Goal: Find specific page/section: Find specific page/section

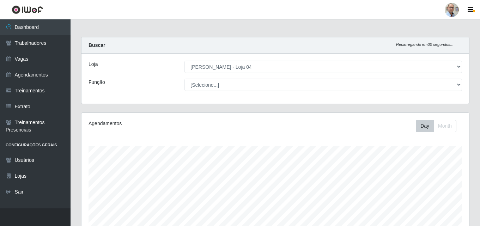
select select "251"
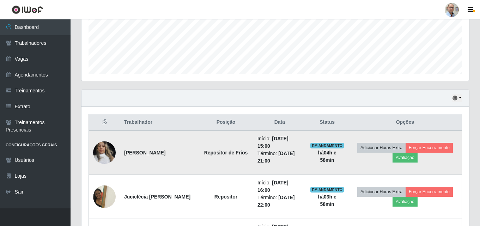
scroll to position [46, 0]
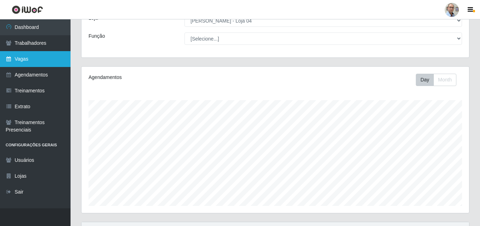
click at [24, 57] on link "Vagas" at bounding box center [35, 59] width 71 height 16
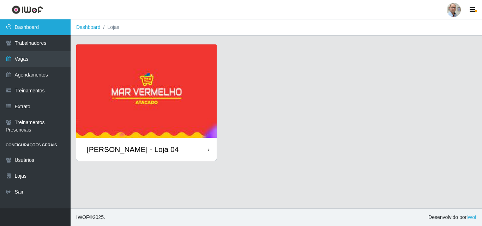
click at [34, 23] on link "Dashboard" at bounding box center [35, 27] width 71 height 16
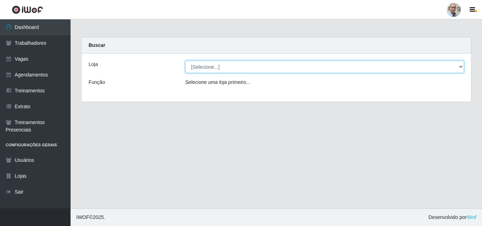
click at [212, 63] on select "[Selecione...] Mar Vermelho - Loja 04" at bounding box center [324, 67] width 279 height 12
select select "251"
click at [185, 61] on select "[Selecione...] Mar Vermelho - Loja 04" at bounding box center [324, 67] width 279 height 12
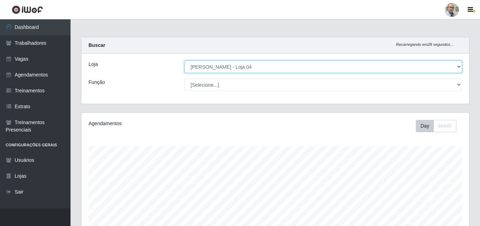
scroll to position [146, 388]
